Goal: Information Seeking & Learning: Find contact information

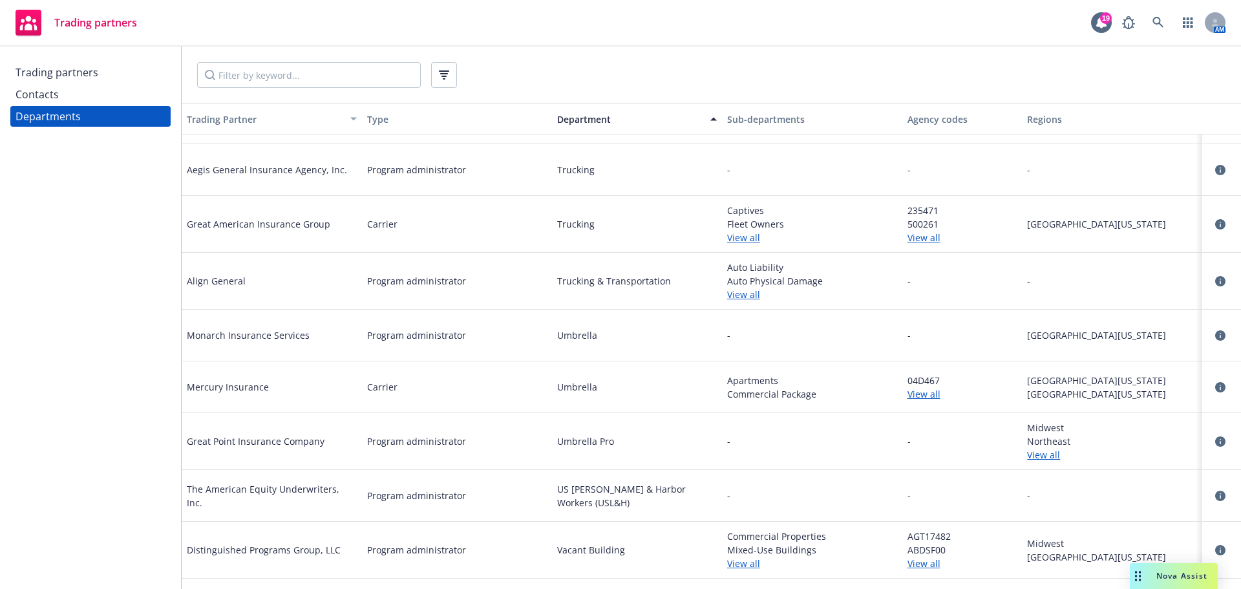
scroll to position [47065, 0]
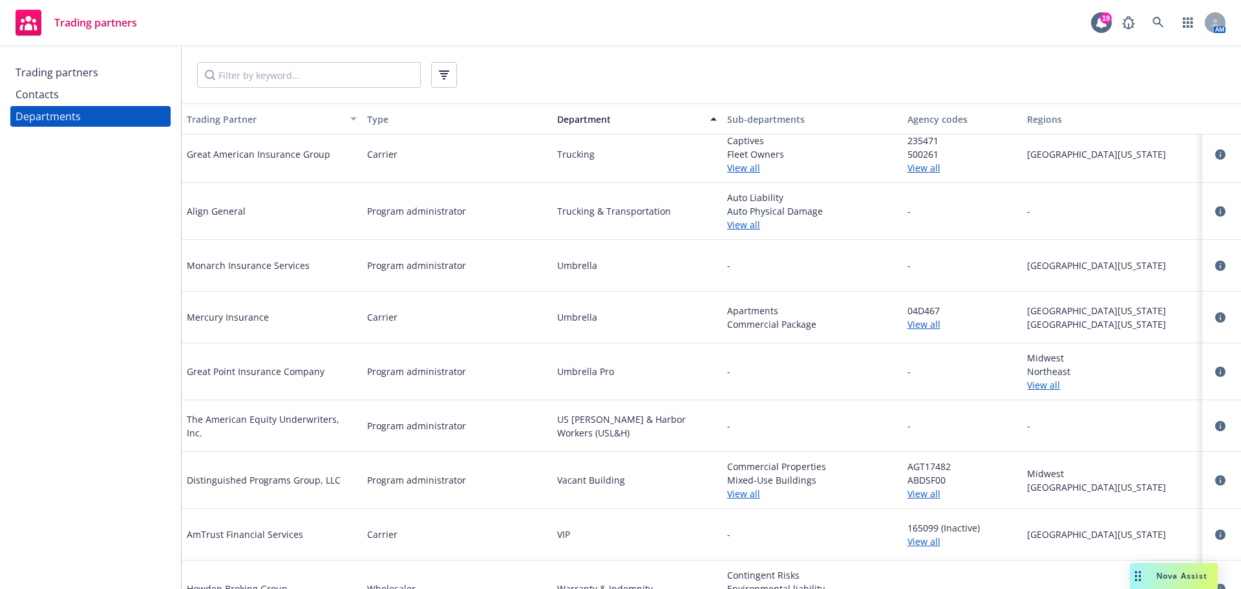
drag, startPoint x: 76, startPoint y: 76, endPoint x: 101, endPoint y: 76, distance: 25.2
click at [76, 76] on div "Trading partners" at bounding box center [57, 72] width 83 height 21
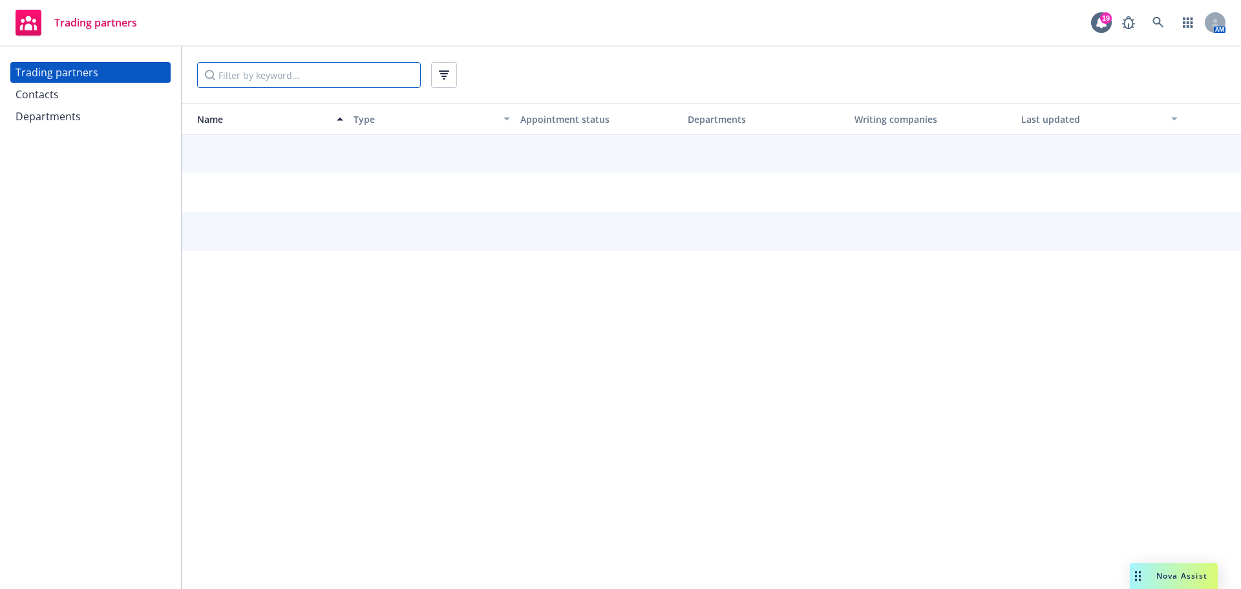
click at [314, 81] on input "Filter by keyword..." at bounding box center [309, 75] width 224 height 26
type input "starr com"
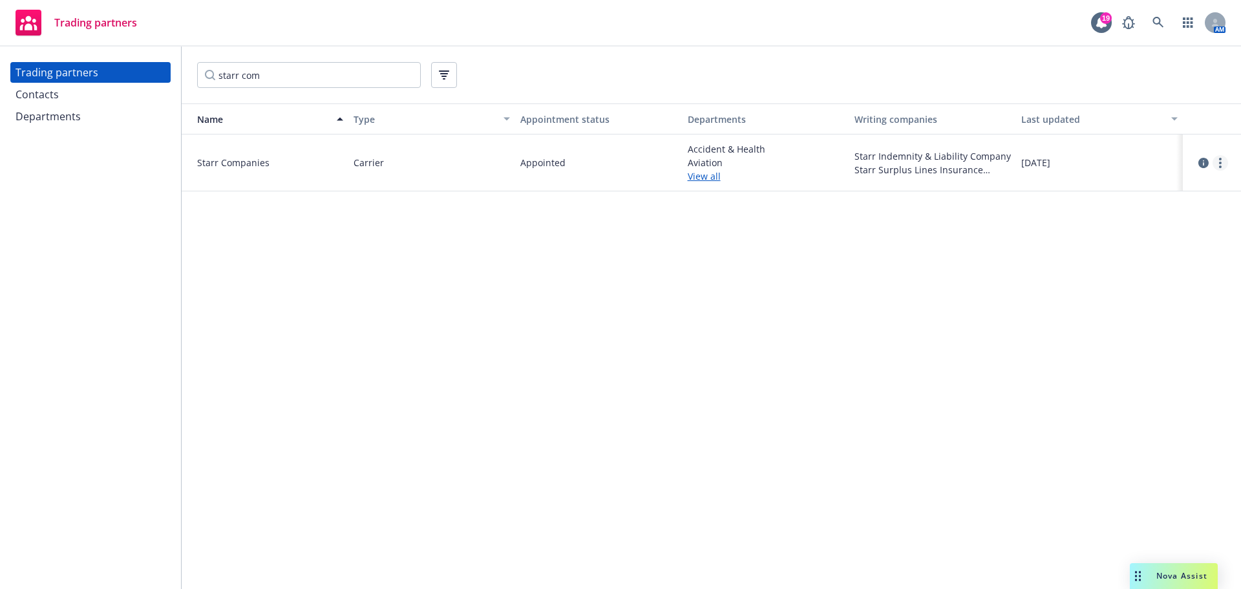
click at [1220, 164] on icon "more" at bounding box center [1220, 163] width 3 height 10
click at [1145, 187] on link "View contacts" at bounding box center [1155, 189] width 144 height 26
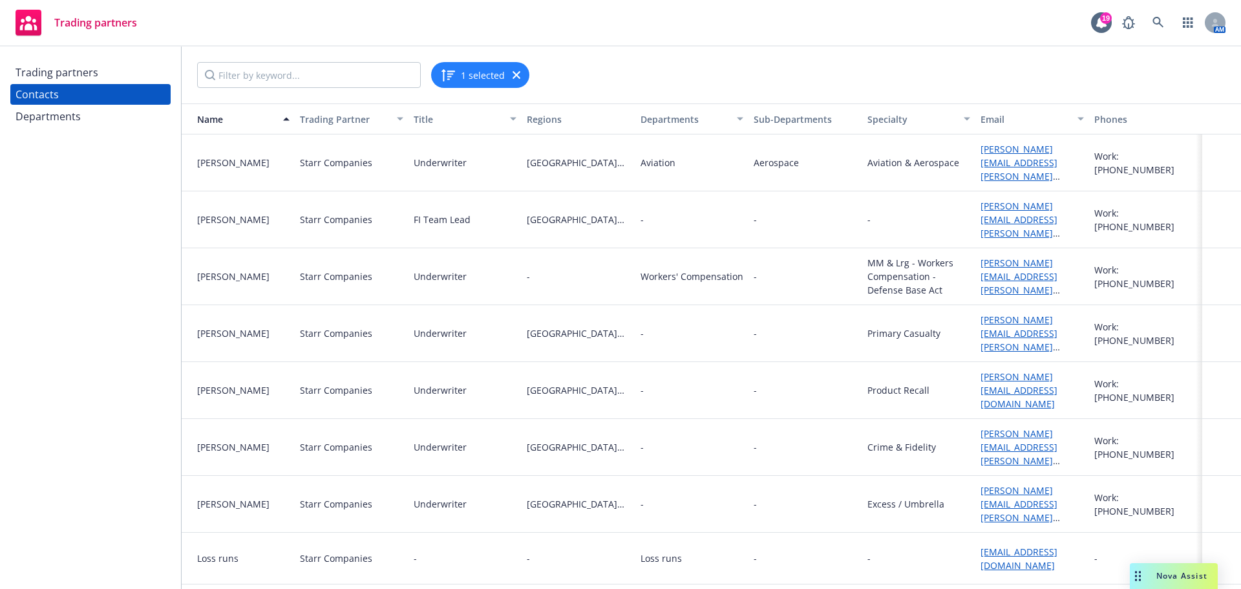
drag, startPoint x: 108, startPoint y: 294, endPoint x: 117, endPoint y: 303, distance: 12.8
click at [108, 294] on div "Trading partners Contacts Departments" at bounding box center [90, 318] width 181 height 542
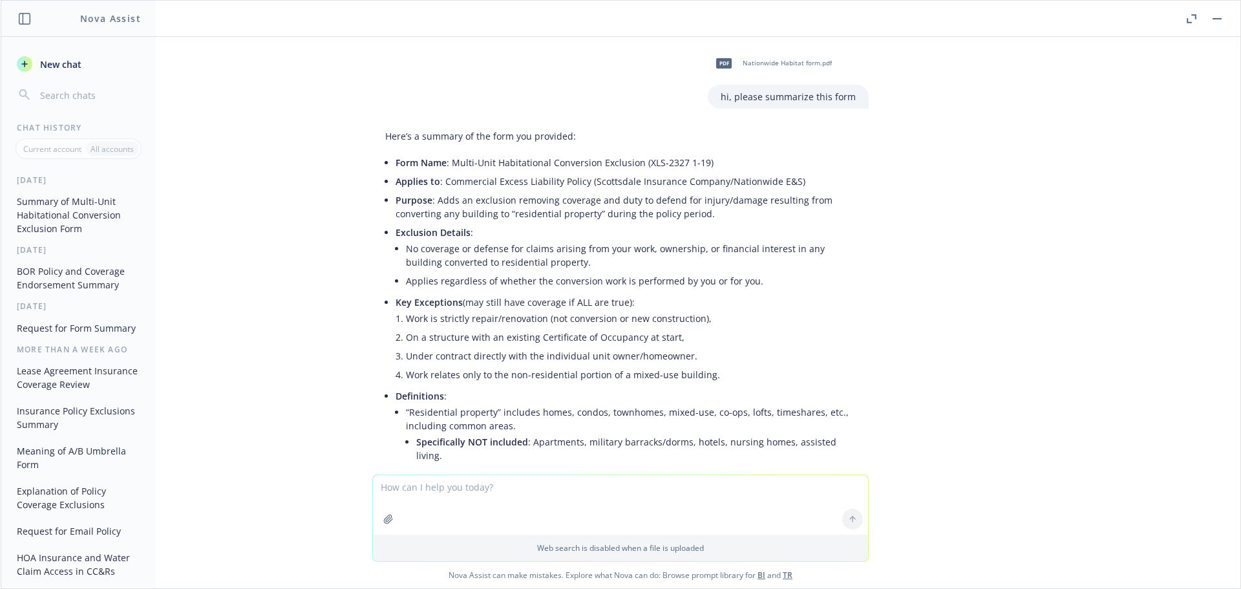
scroll to position [4882, 0]
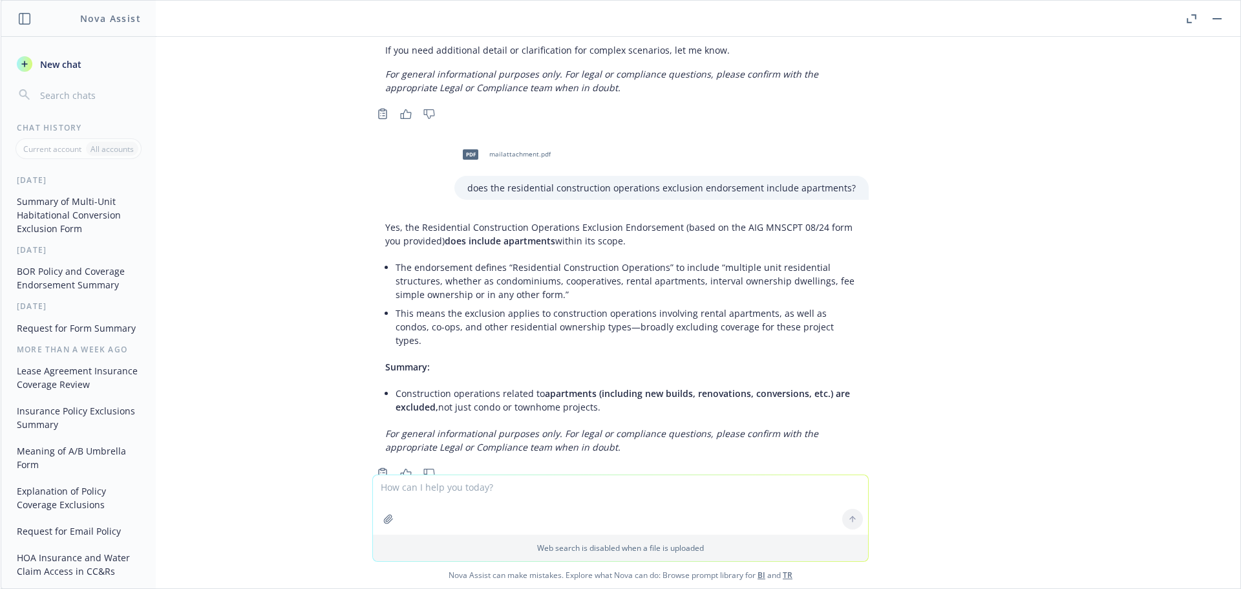
click at [528, 490] on textarea at bounding box center [620, 504] width 495 height 59
type textarea "polish this submission email: We are working on building the Excess Umbrella to…"
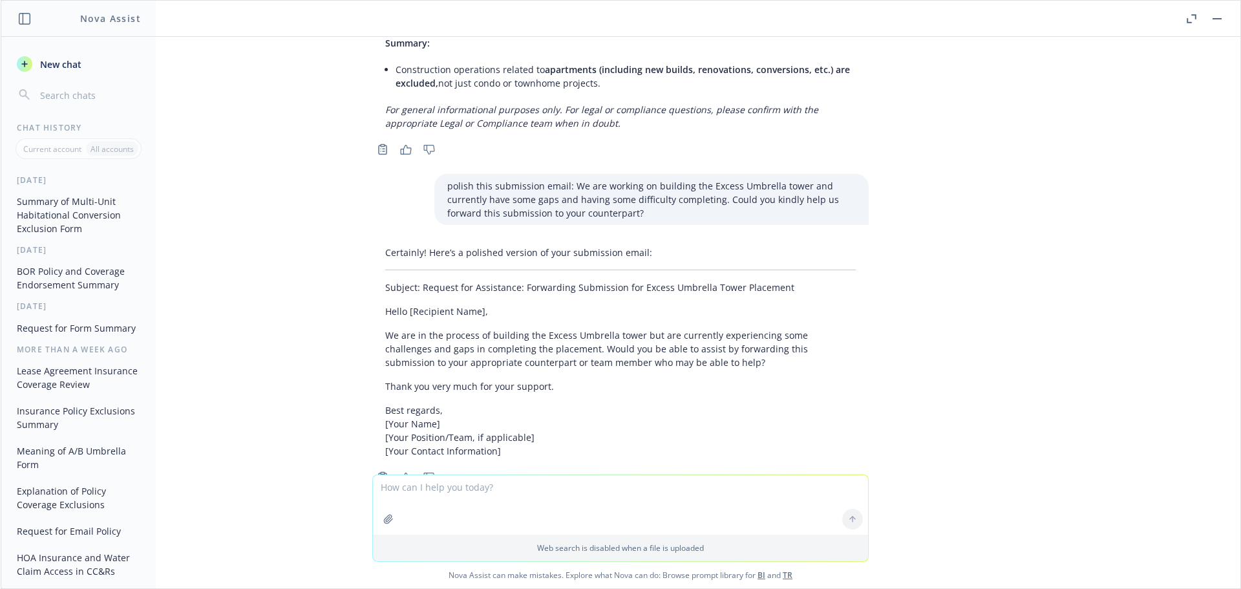
scroll to position [5210, 0]
